Goal: Information Seeking & Learning: Check status

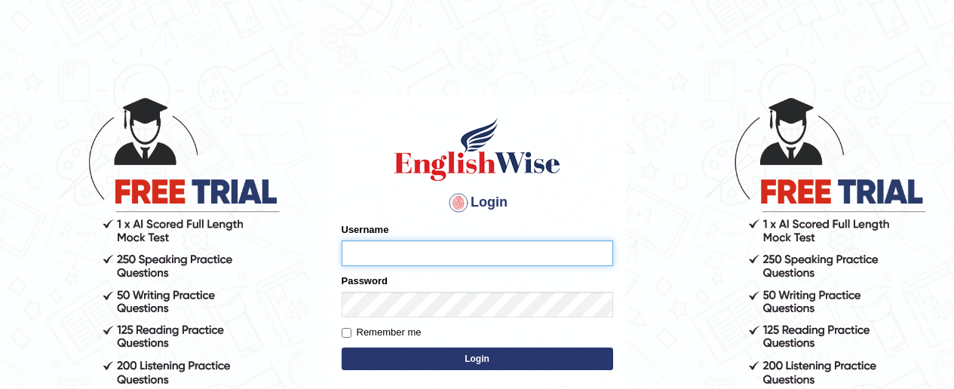
click at [416, 253] on input "Username" at bounding box center [478, 254] width 272 height 26
type input "eunicecb"
click at [443, 366] on button "Login" at bounding box center [478, 359] width 272 height 23
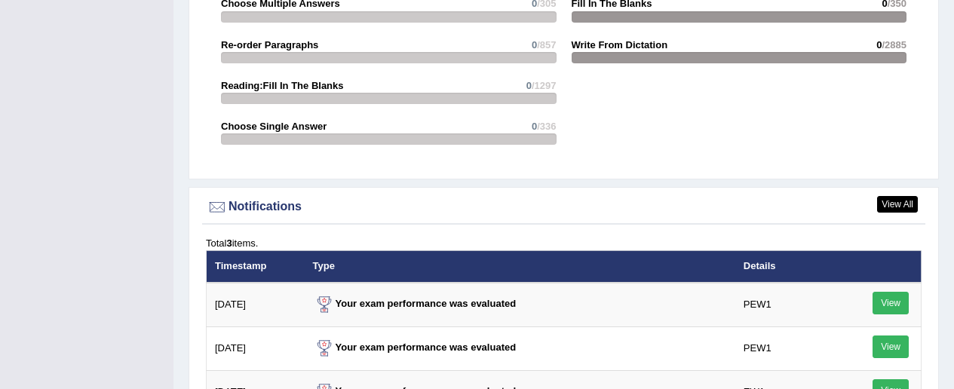
scroll to position [1800, 0]
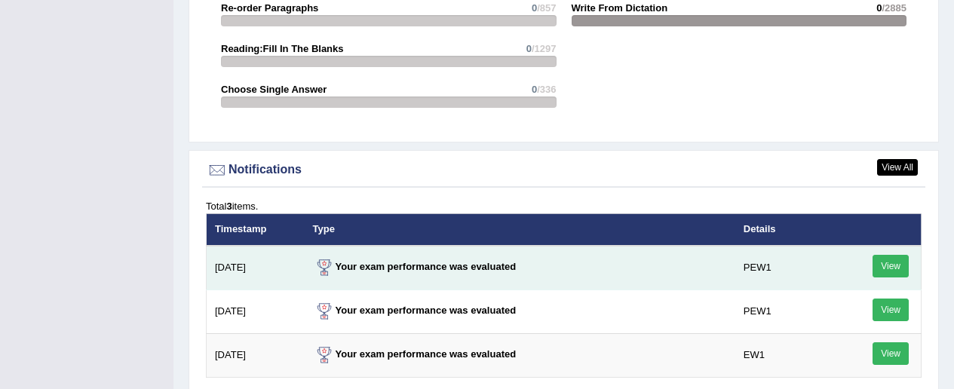
click at [892, 257] on link "View" at bounding box center [891, 266] width 36 height 23
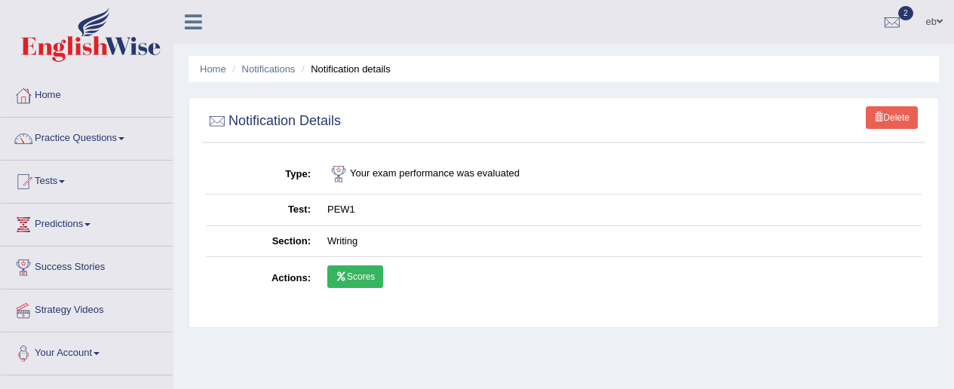
click at [373, 280] on link "Scores" at bounding box center [355, 276] width 56 height 23
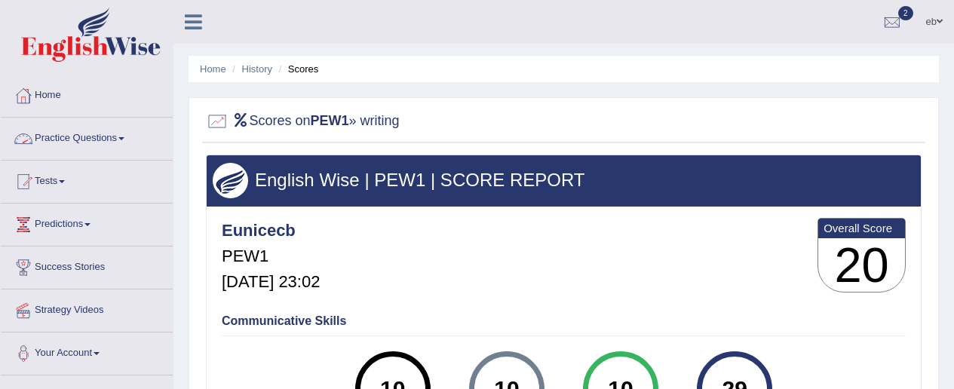
click at [97, 143] on link "Practice Questions" at bounding box center [87, 137] width 172 height 38
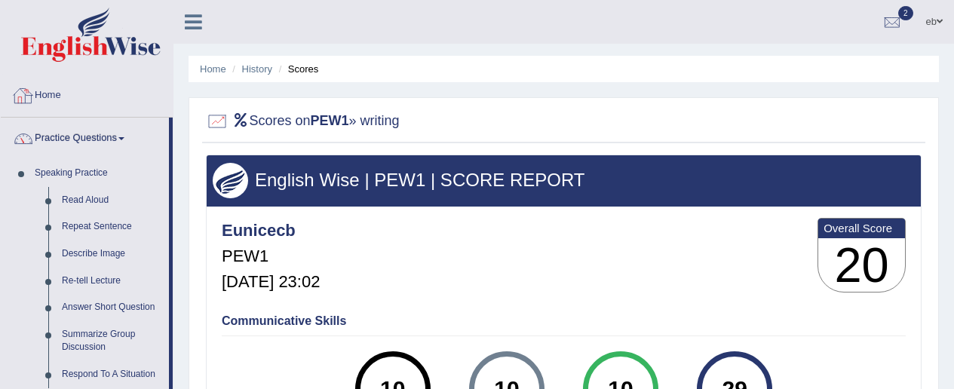
click at [164, 102] on link "Home" at bounding box center [87, 94] width 172 height 38
